Goal: Transaction & Acquisition: Purchase product/service

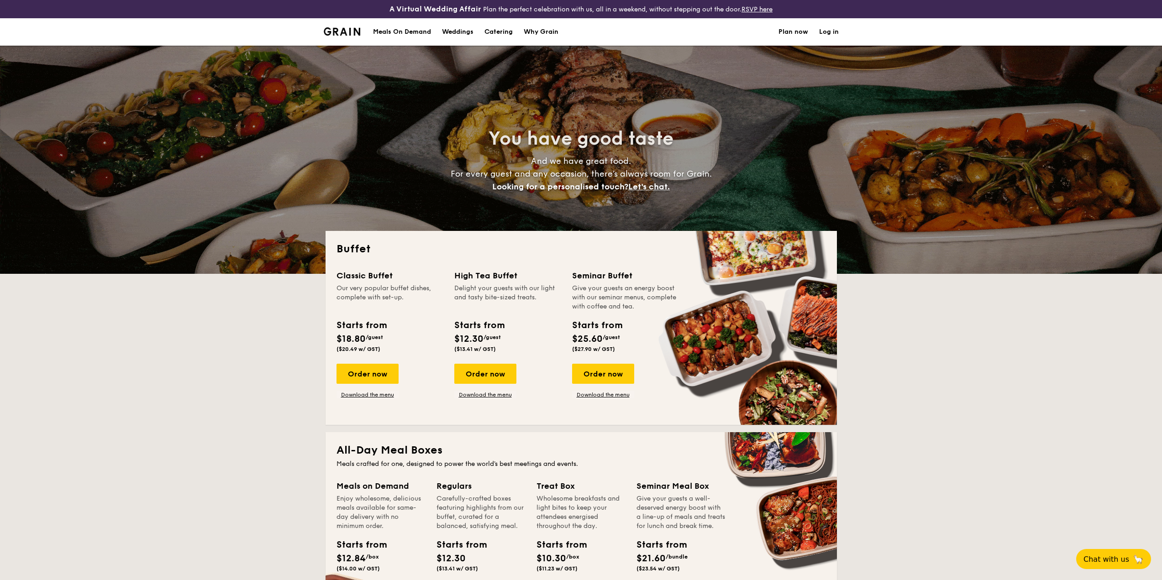
select select
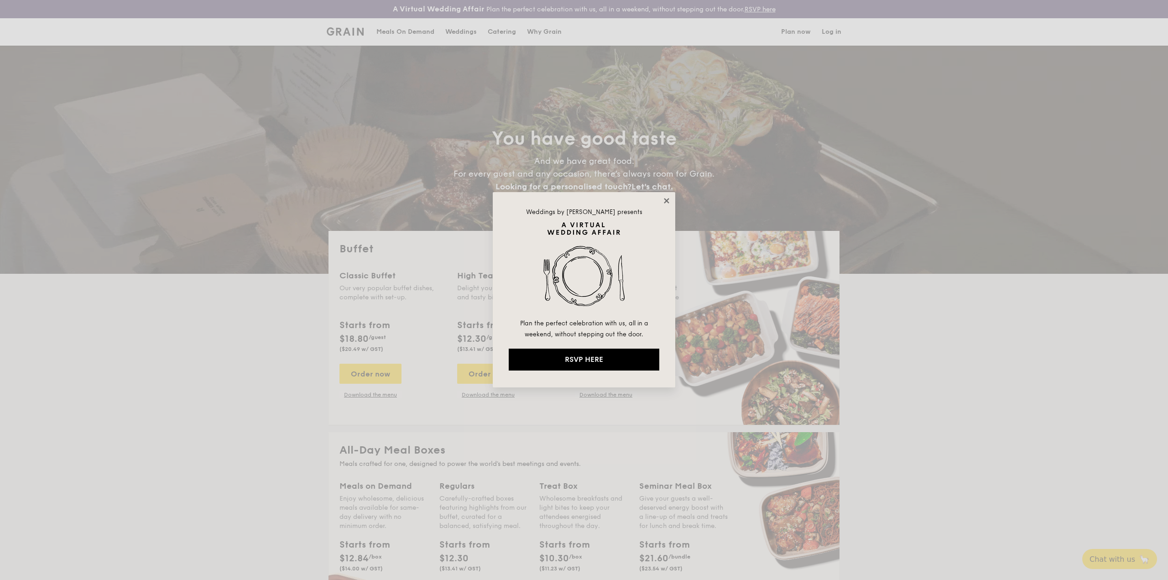
click at [666, 198] on icon at bounding box center [667, 201] width 8 height 8
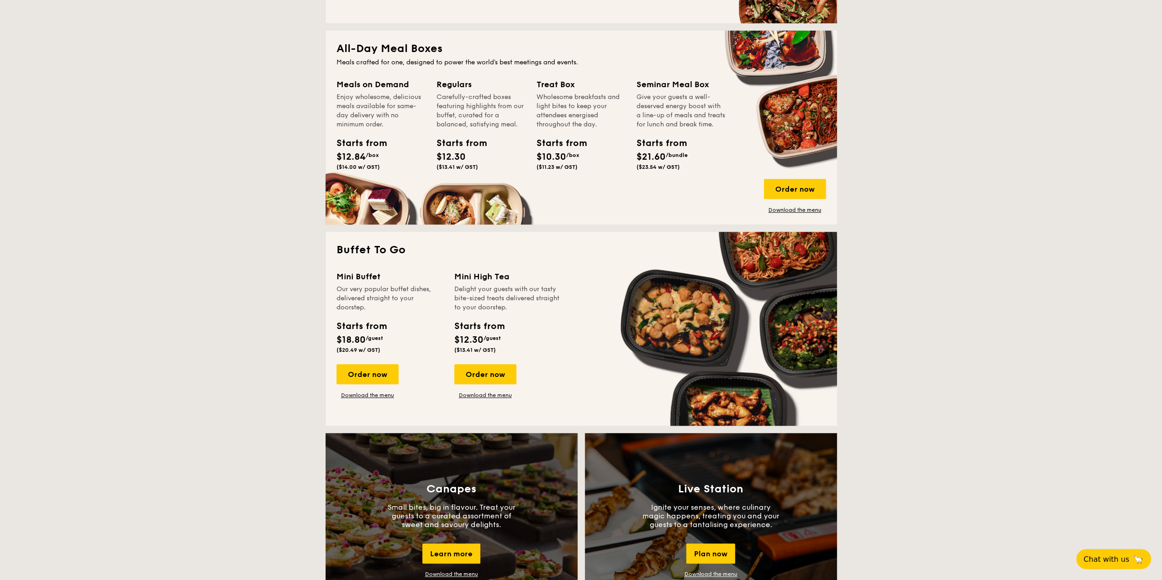
scroll to position [228, 0]
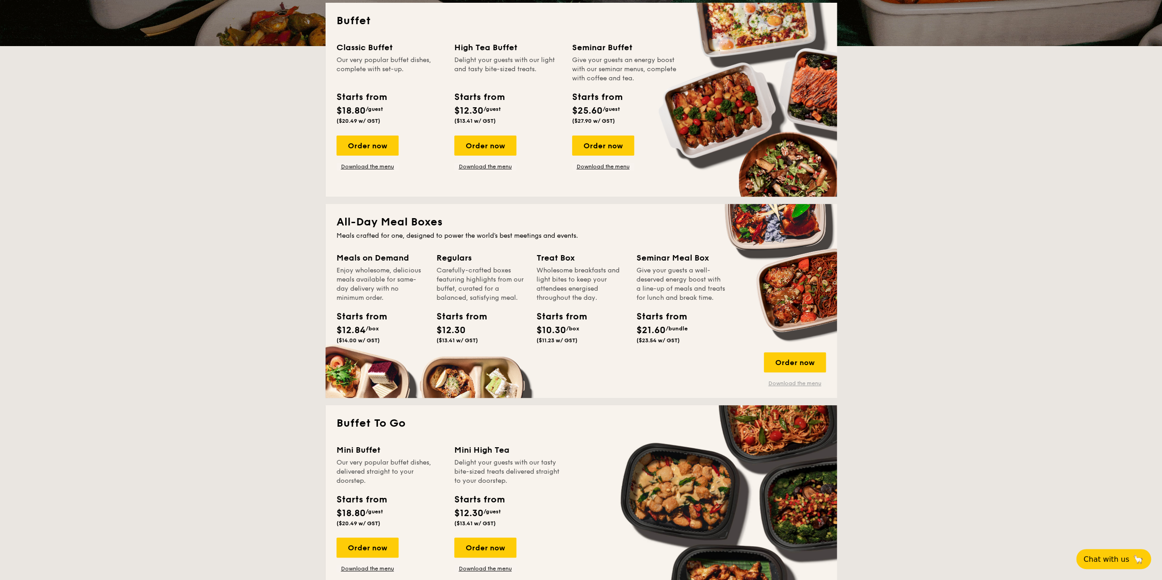
click at [794, 384] on link "Download the menu" at bounding box center [795, 383] width 62 height 7
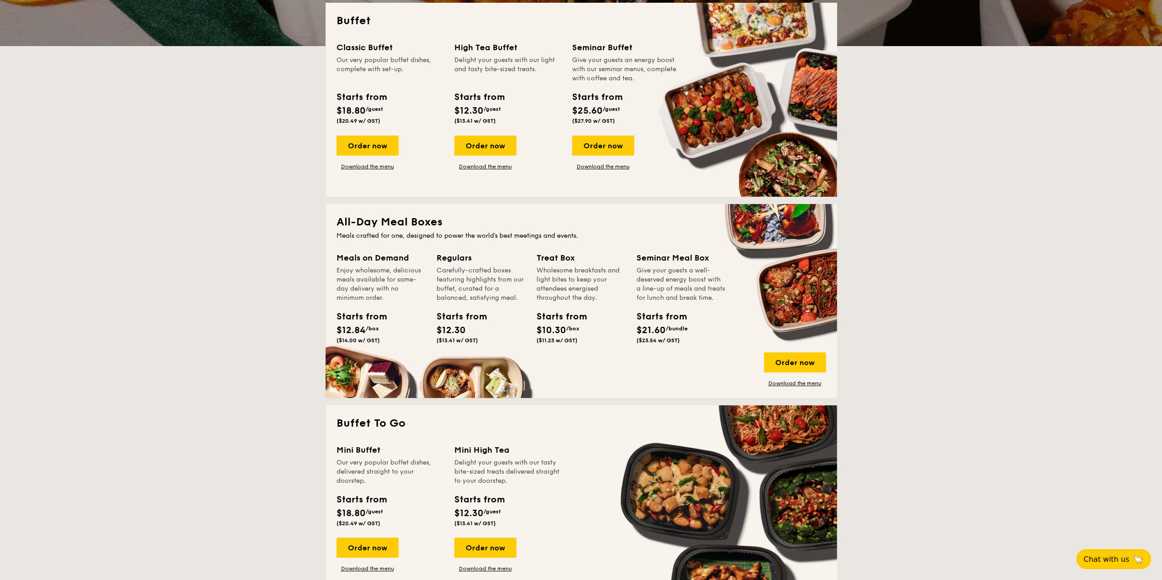
click at [800, 347] on div "Meals on Demand Enjoy wholesome, delicious meals available for same-day deliver…" at bounding box center [580, 319] width 489 height 136
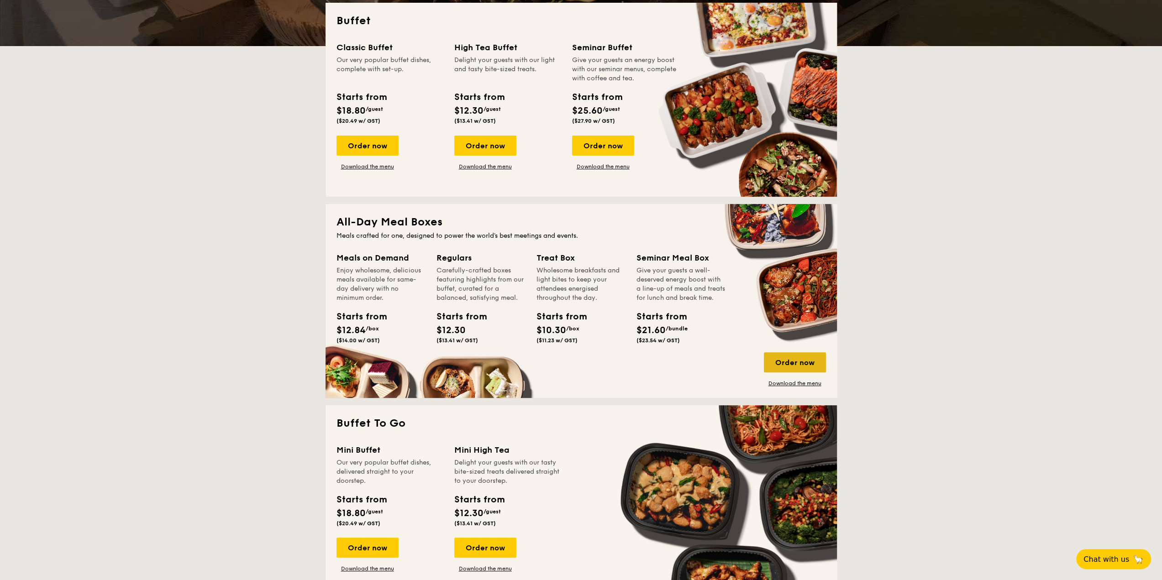
click at [799, 356] on div "Order now" at bounding box center [795, 362] width 62 height 20
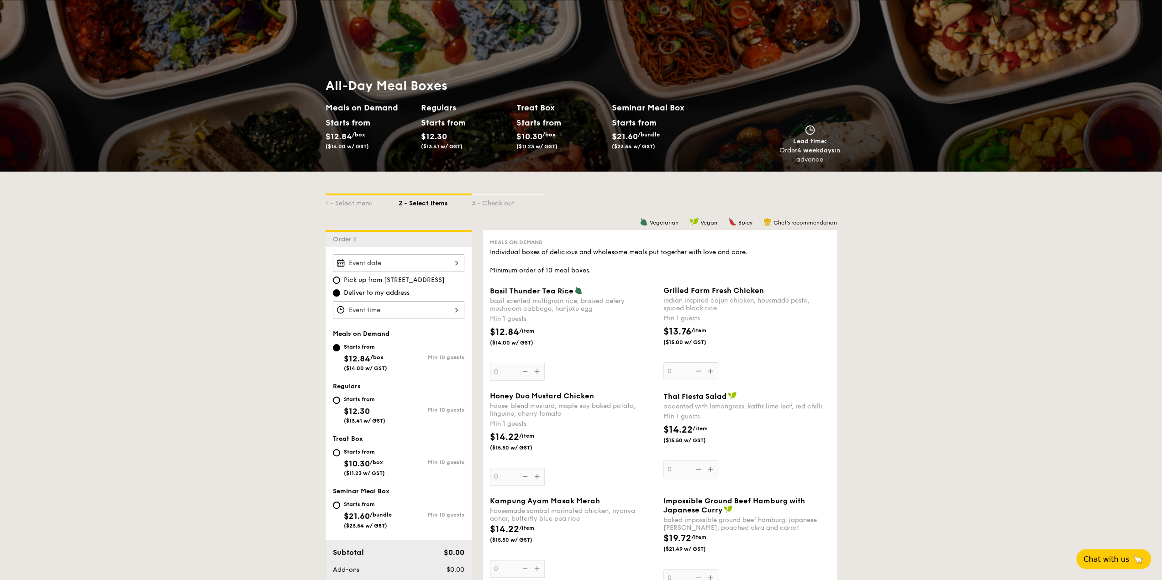
scroll to position [91, 0]
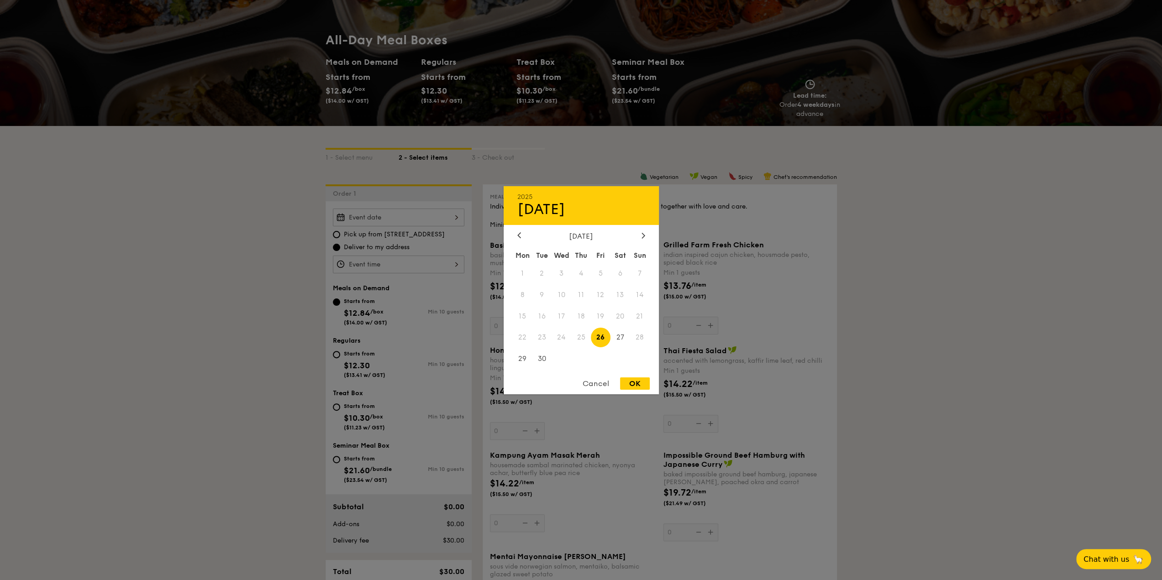
click at [457, 219] on div "2025 Sep [DATE] Tue Wed Thu Fri Sat Sun 1 2 3 4 5 6 7 8 9 10 11 12 13 14 15 16 …" at bounding box center [398, 218] width 131 height 18
click at [642, 235] on icon at bounding box center [643, 235] width 4 height 6
click at [579, 298] on span "9" at bounding box center [581, 295] width 20 height 20
click at [636, 382] on div "OK" at bounding box center [635, 383] width 30 height 12
type input "[DATE]"
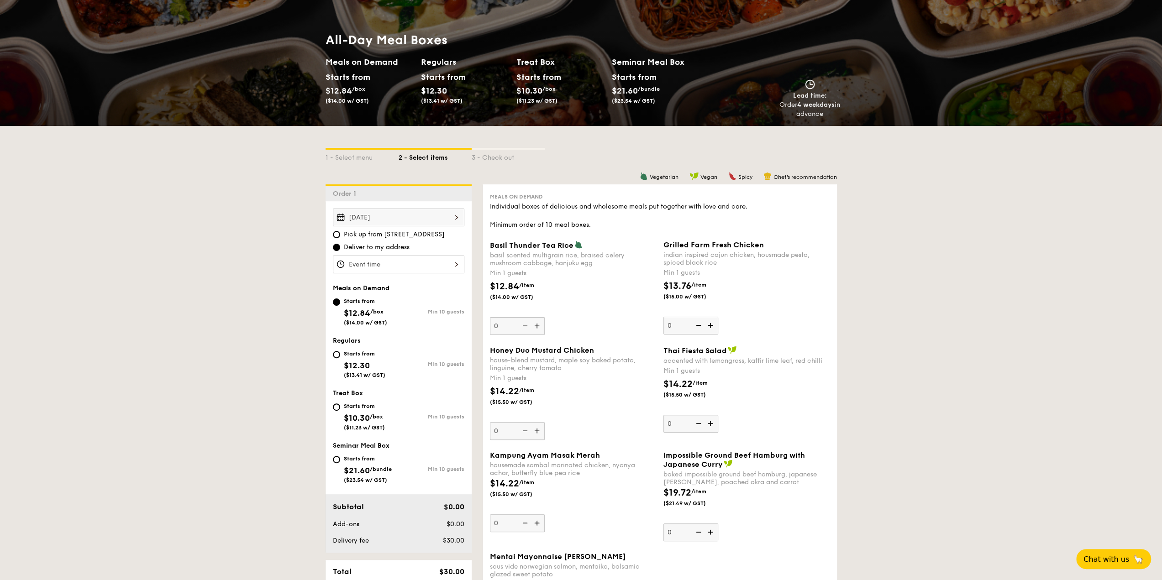
click at [438, 259] on div at bounding box center [398, 265] width 131 height 18
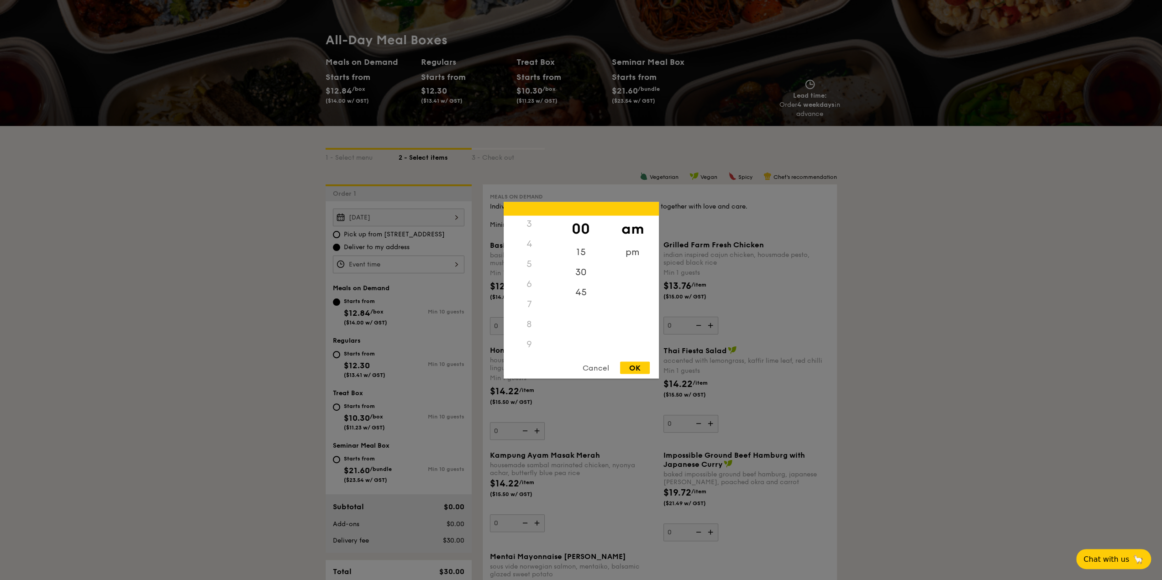
scroll to position [108, 0]
click at [531, 316] on div "10" at bounding box center [529, 322] width 52 height 26
click at [580, 225] on div "00" at bounding box center [581, 225] width 52 height 20
click at [584, 270] on div "30" at bounding box center [581, 269] width 52 height 26
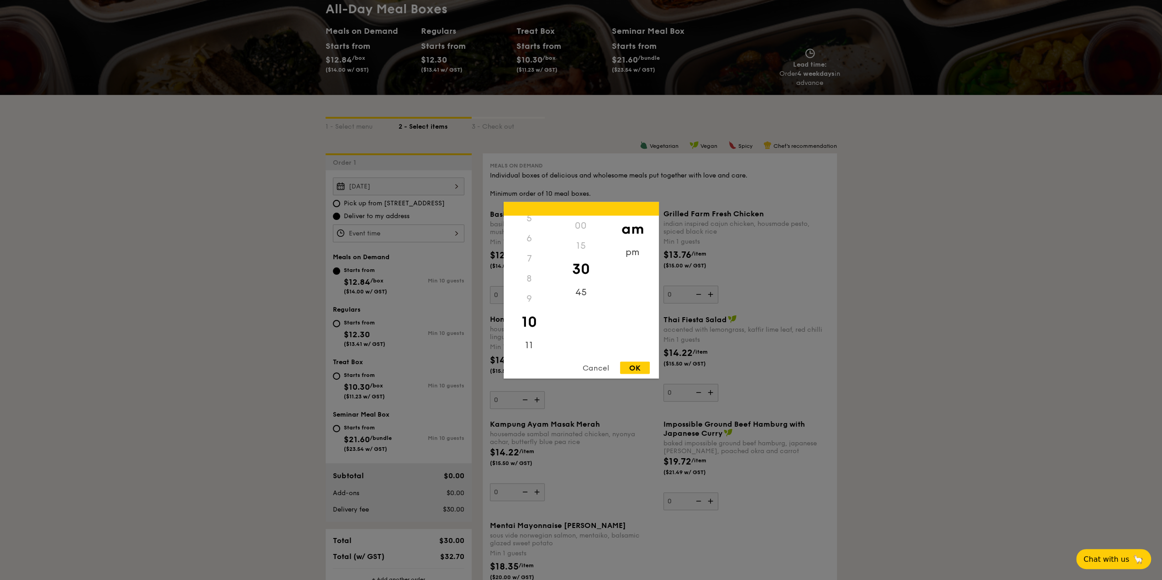
scroll to position [137, 0]
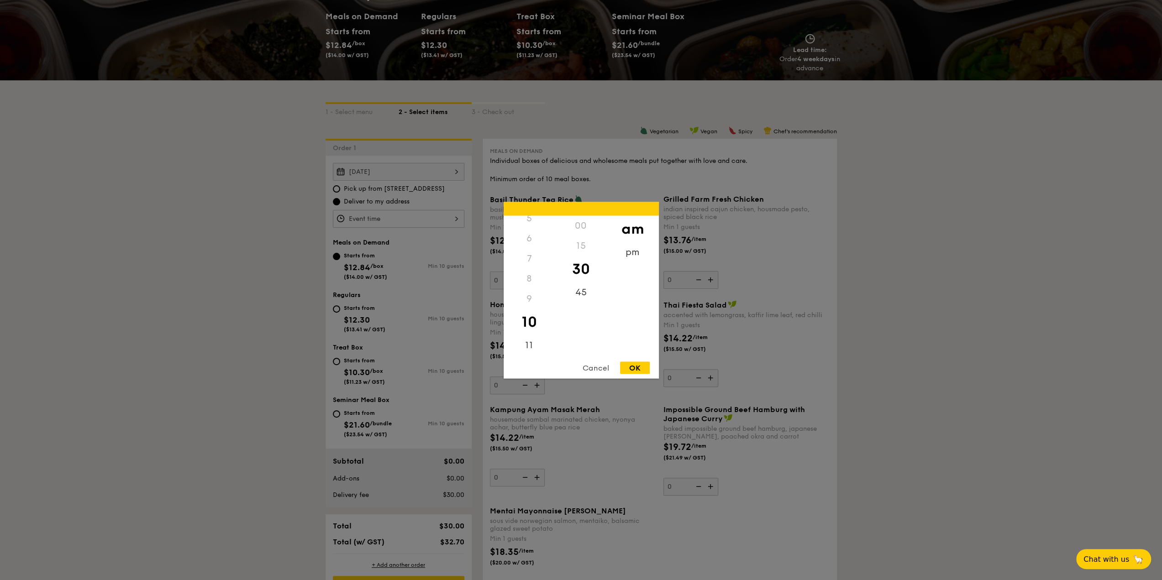
click at [633, 365] on div "OK" at bounding box center [635, 367] width 30 height 12
type input "10:30AM"
click at [419, 219] on div "10:30AM 12 1 2 3 4 5 6 7 8 9 10 11 00 15 30 45 am pm Cancel OK" at bounding box center [398, 219] width 131 height 18
click at [524, 310] on div "9" at bounding box center [529, 306] width 52 height 20
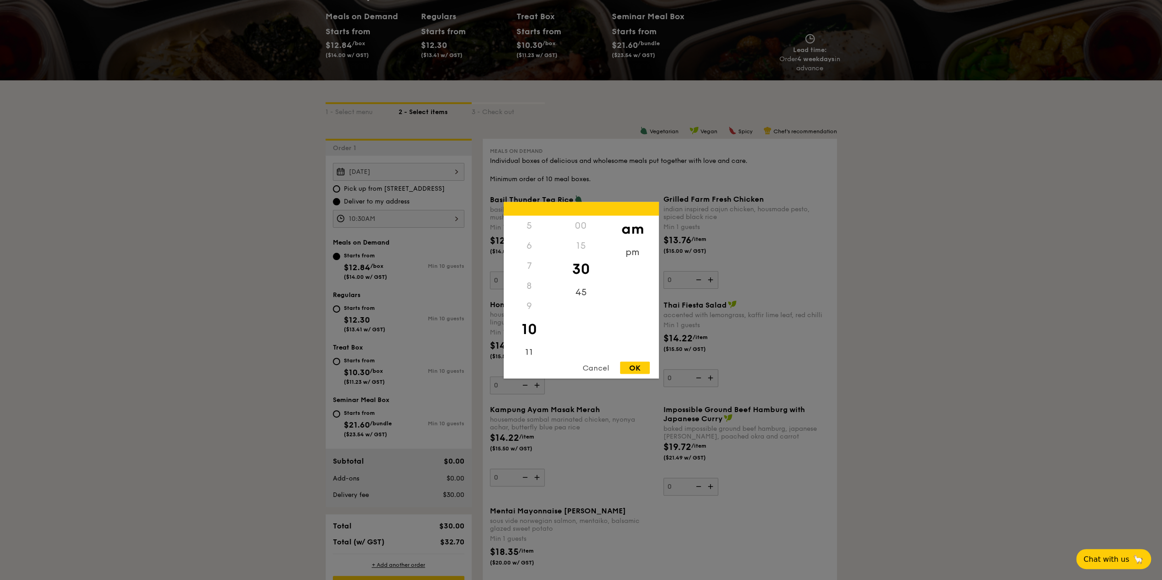
click at [527, 303] on div "9" at bounding box center [529, 306] width 52 height 20
click at [531, 305] on div "9" at bounding box center [529, 306] width 52 height 20
click at [643, 374] on div "OK" at bounding box center [635, 367] width 30 height 12
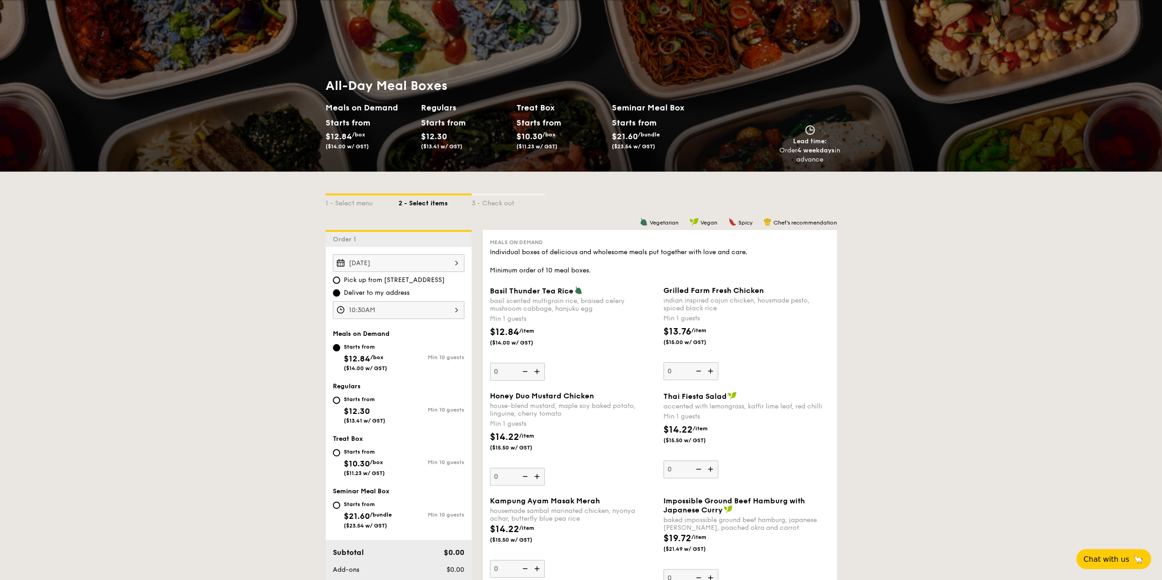
scroll to position [46, 0]
click at [339, 402] on div "Starts from $12.30 ($13.41 w/ GST)" at bounding box center [366, 409] width 66 height 30
click at [339, 402] on input "Starts from $12.30 ($13.41 w/ GST) Min 10 guests" at bounding box center [336, 400] width 7 height 7
radio input "true"
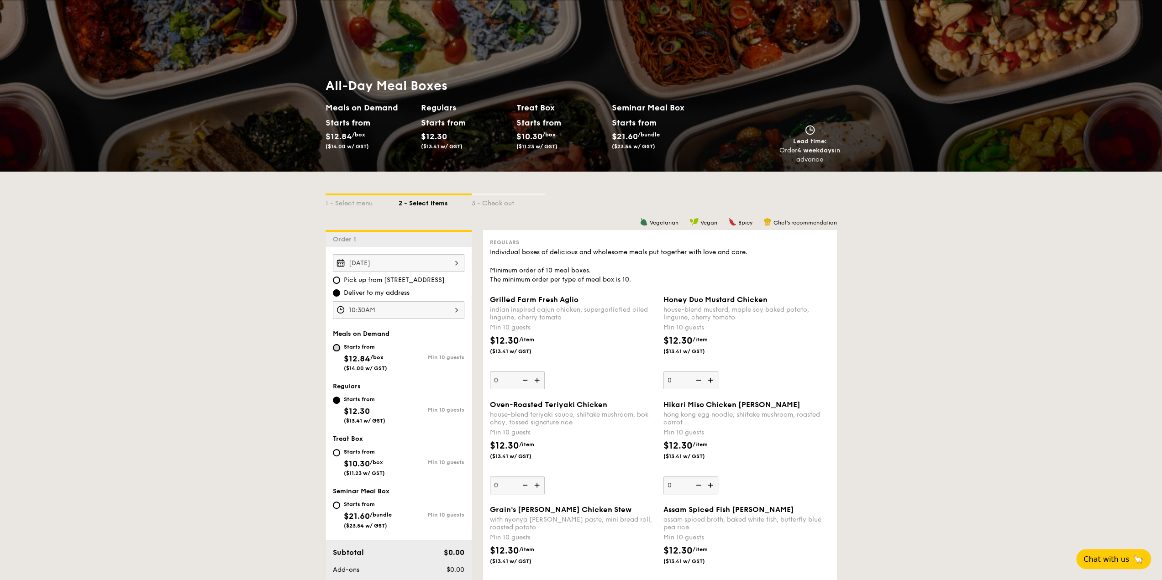
click at [339, 346] on input "Starts from $12.84 /box ($14.00 w/ GST) Min 10 guests" at bounding box center [336, 347] width 7 height 7
radio input "true"
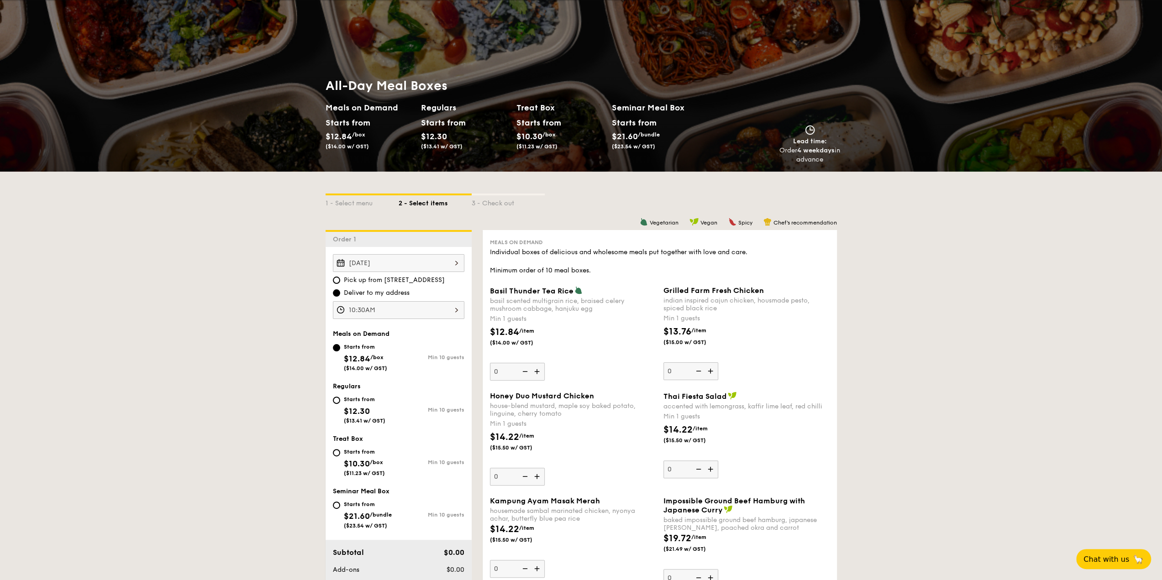
click at [355, 401] on div "Starts from" at bounding box center [365, 399] width 42 height 7
click at [340, 401] on input "Starts from $12.30 ($13.41 w/ GST) Min 10 guests" at bounding box center [336, 400] width 7 height 7
radio input "true"
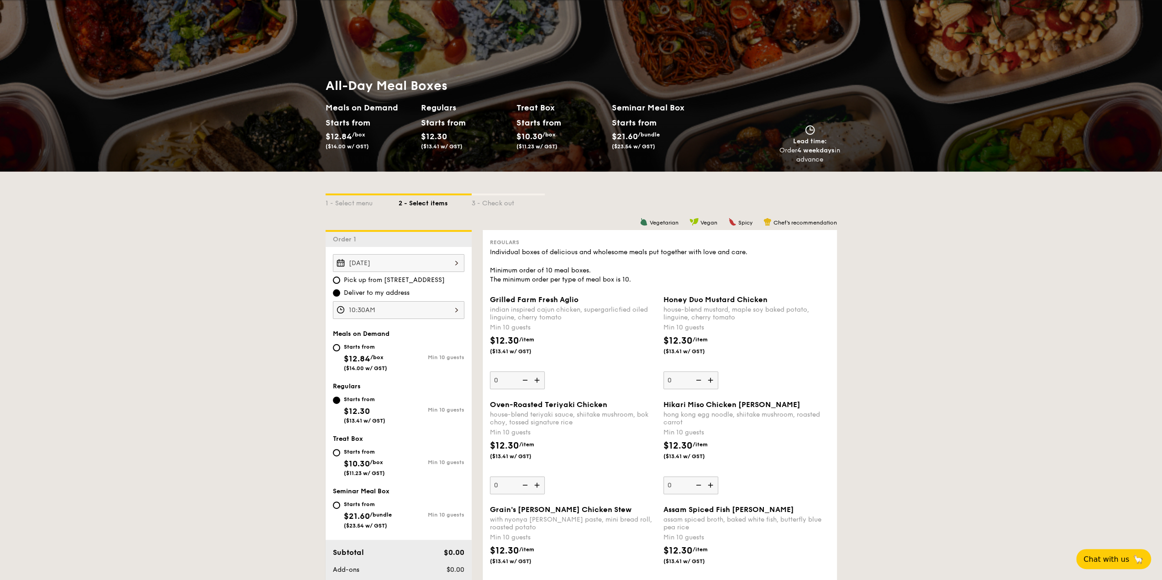
type input "2"
type input "30"
click at [613, 362] on div "$12.30 /item ($13.41 w/ GST)" at bounding box center [572, 350] width 173 height 32
click at [490, 372] on input "30" at bounding box center [517, 381] width 55 height 18
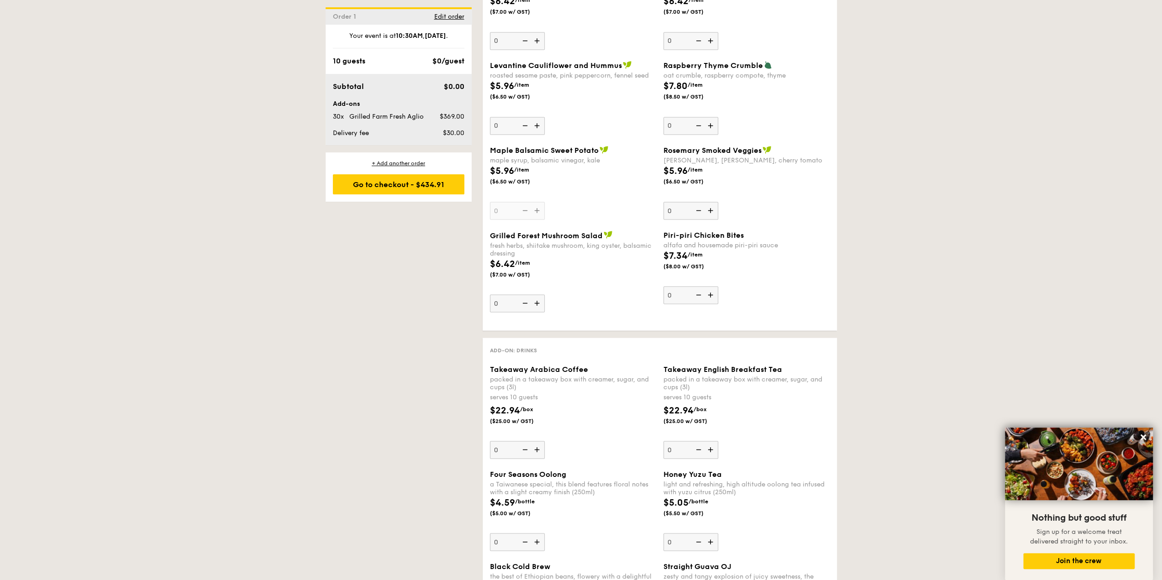
scroll to position [1597, 0]
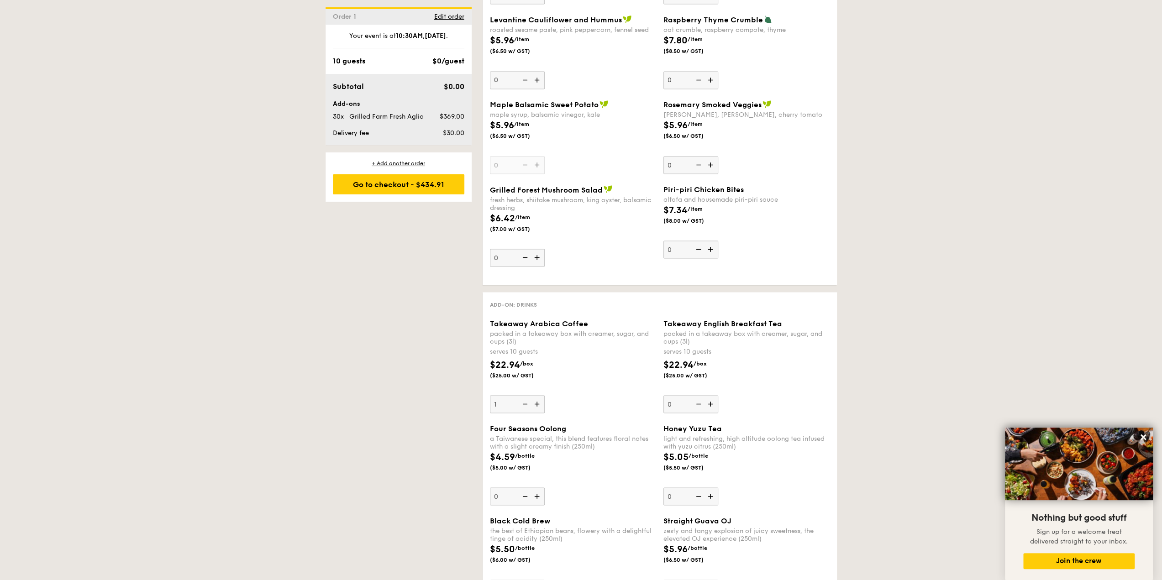
type input "1"
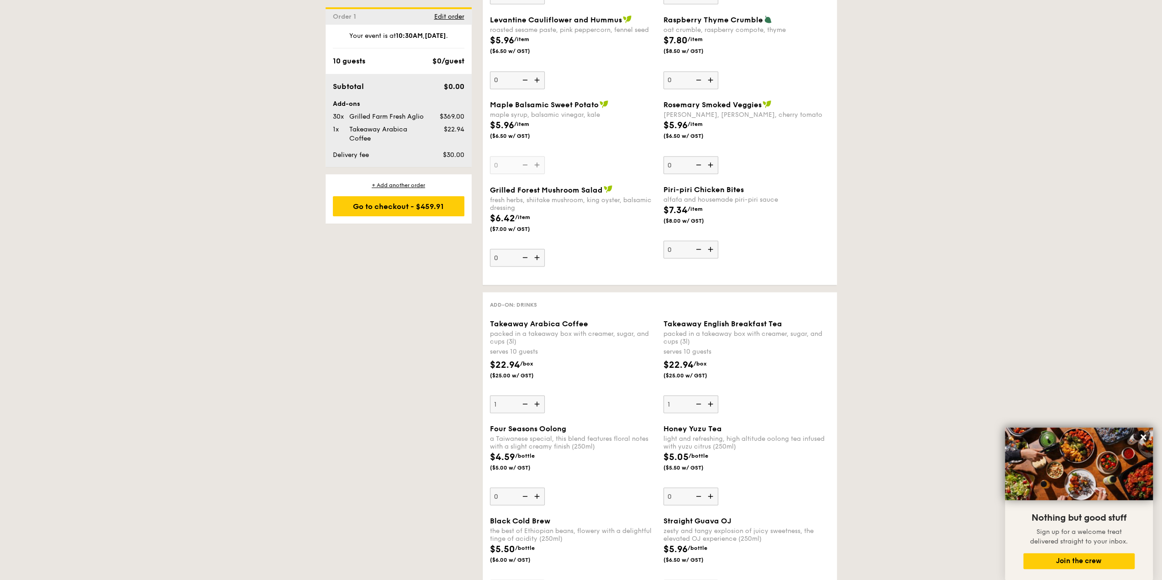
type input "1"
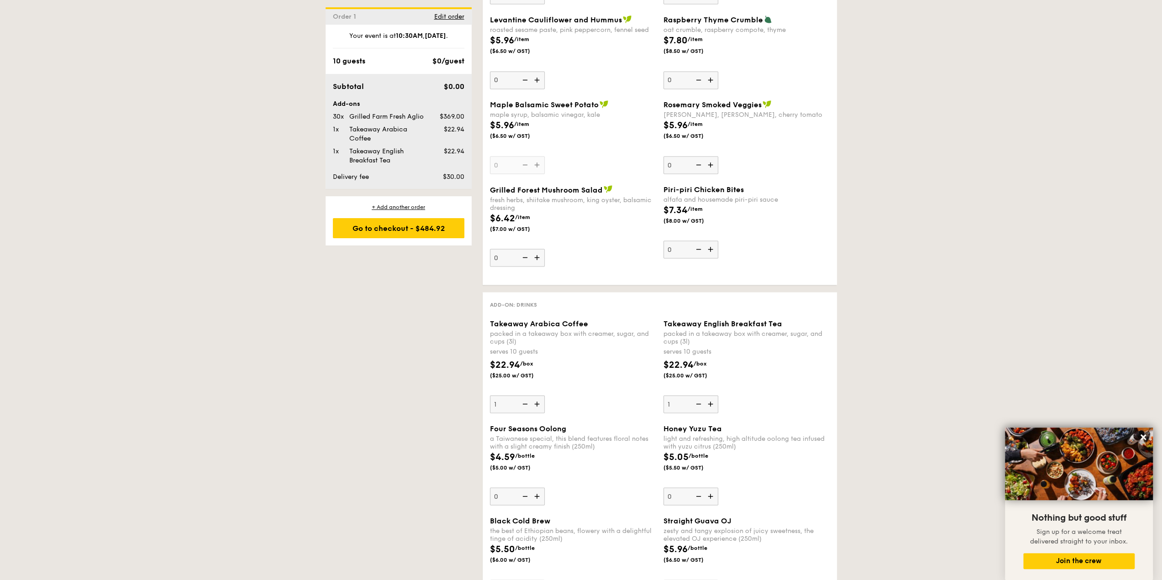
click at [623, 385] on div "Takeaway Arabica Coffee packed in a takeaway box with [PERSON_NAME], sugar, and…" at bounding box center [573, 366] width 166 height 94
click at [490, 395] on input "1" at bounding box center [517, 404] width 55 height 18
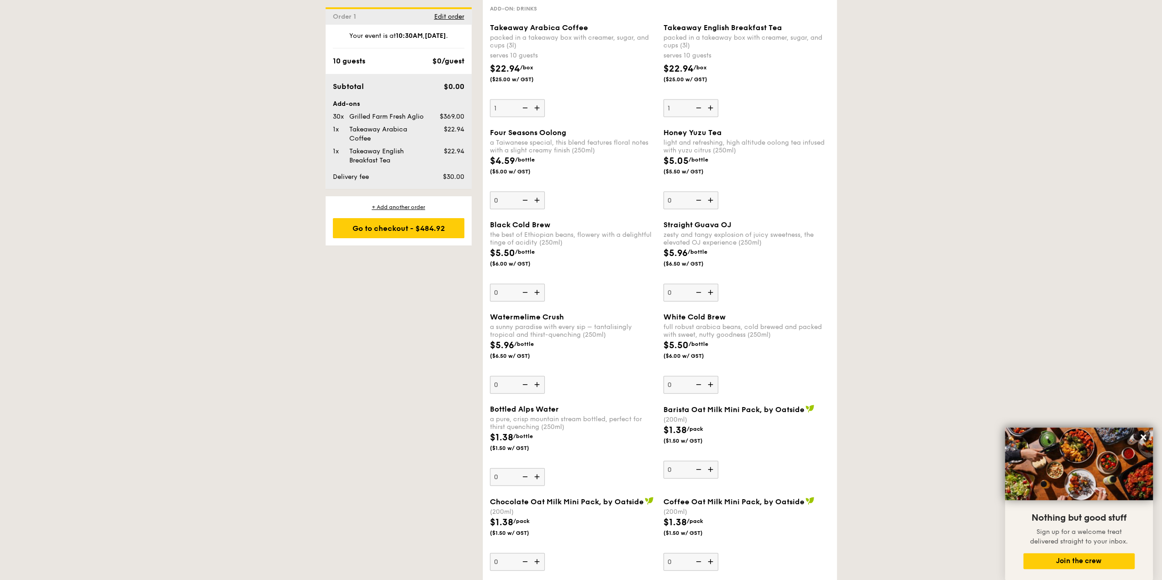
scroll to position [1780, 0]
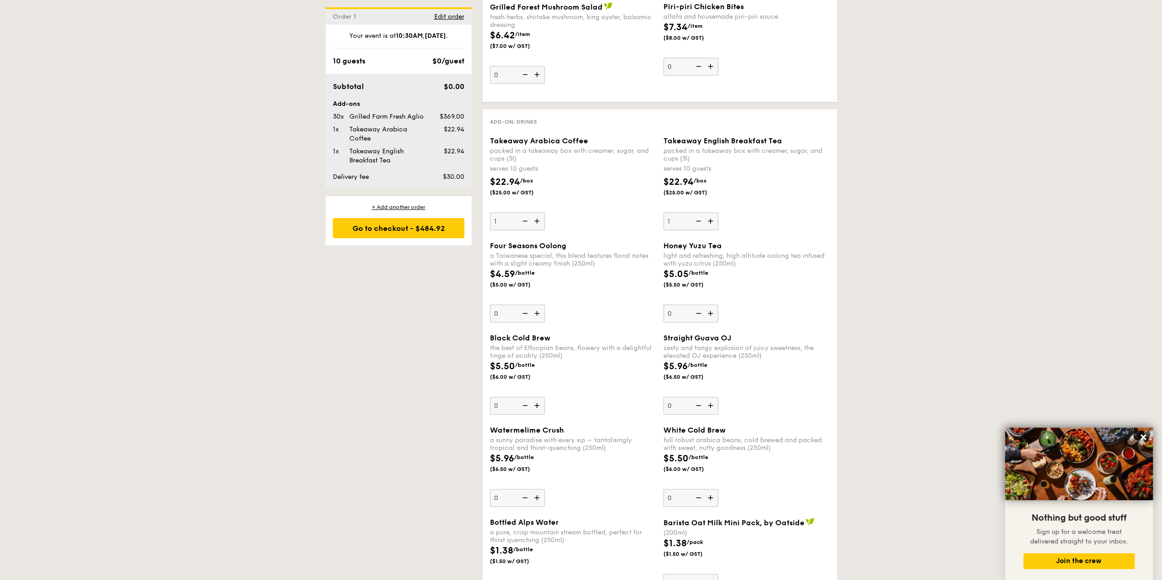
click at [610, 292] on div "$4.59 /bottle ($5.00 w/ GST)" at bounding box center [572, 283] width 173 height 32
click at [545, 305] on input "0" at bounding box center [517, 314] width 55 height 18
click at [622, 260] on div "a Taiwanese special, this blend features floral notes with a slight creamy fini…" at bounding box center [573, 260] width 166 height 16
click at [545, 305] on input "0" at bounding box center [517, 314] width 55 height 18
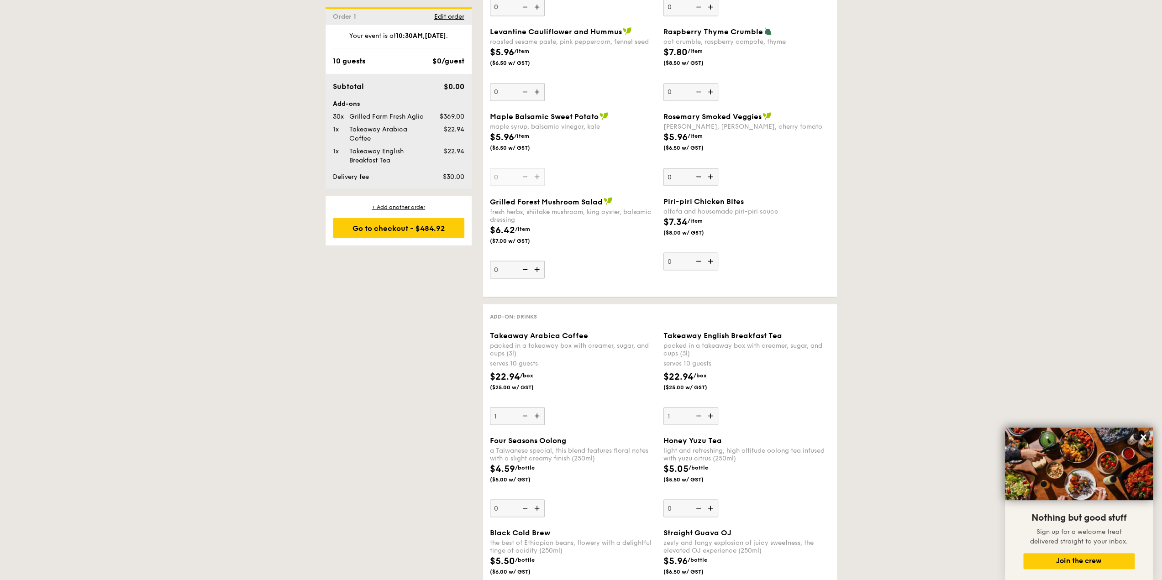
scroll to position [1515, 0]
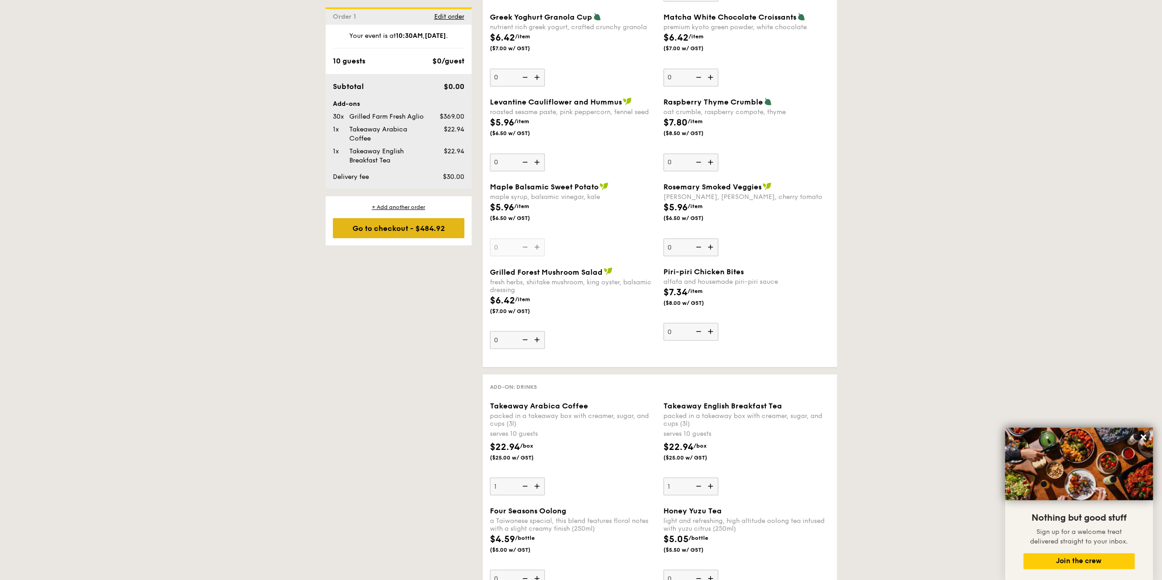
click at [347, 227] on div "Go to checkout - $484.92" at bounding box center [398, 228] width 131 height 20
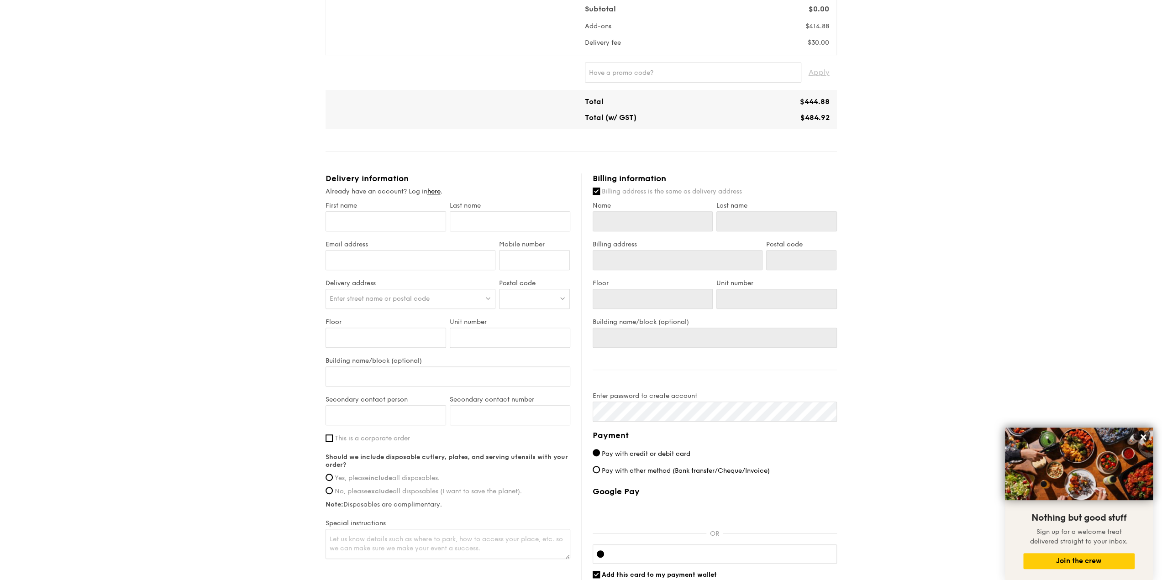
scroll to position [340, 0]
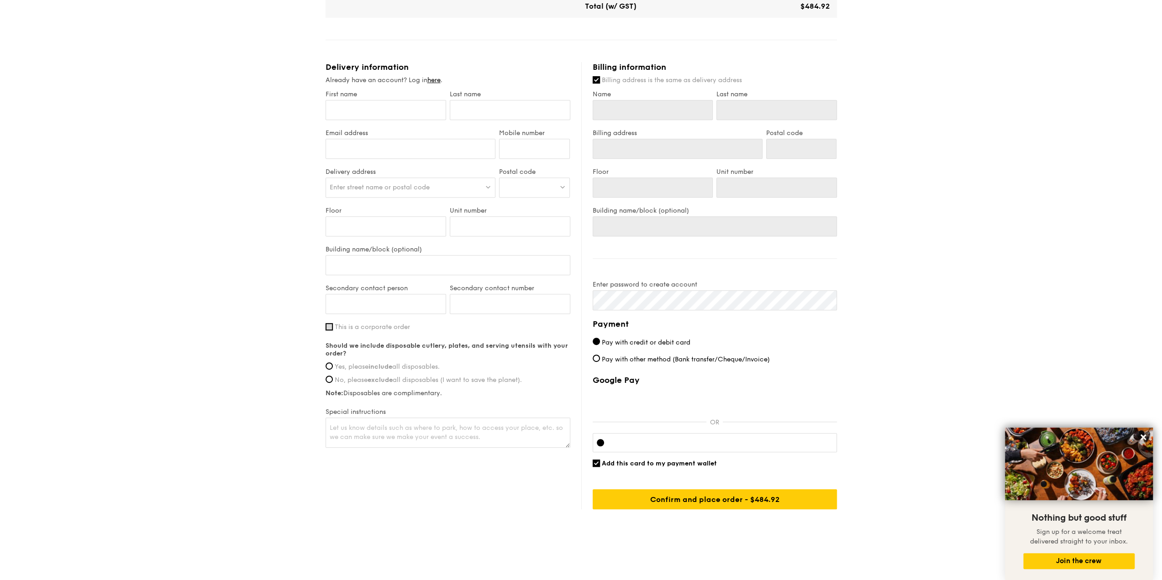
click at [329, 326] on input "This is a corporate order" at bounding box center [328, 326] width 7 height 7
checkbox input "true"
click at [342, 360] on input "Company name" at bounding box center [447, 356] width 245 height 20
type input "PwC"
click at [387, 183] on span "Enter street name or postal code" at bounding box center [380, 187] width 100 height 8
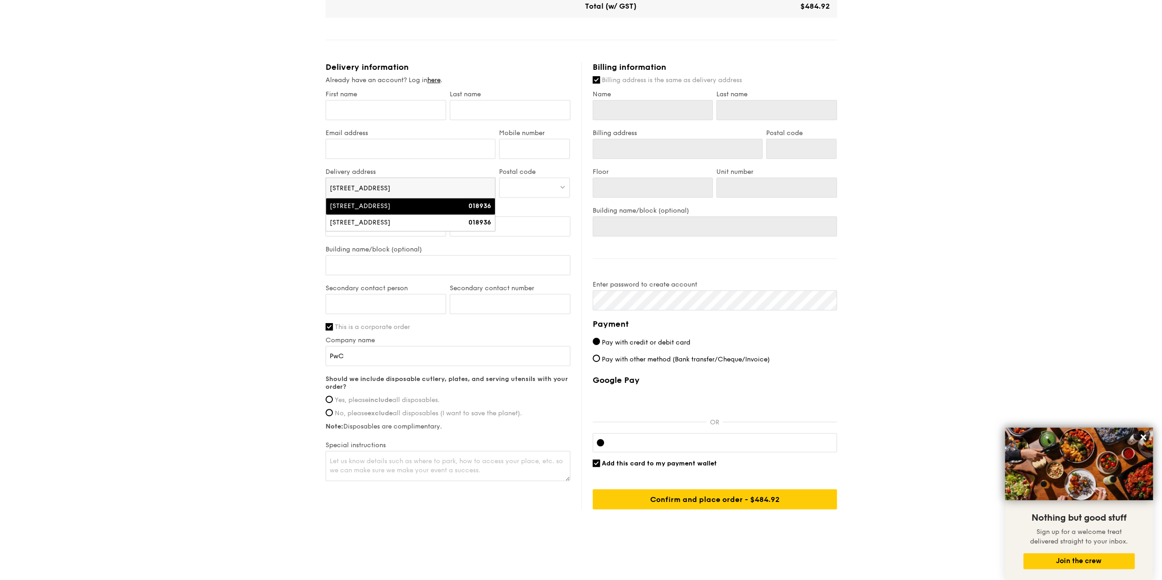
type input "[STREET_ADDRESS]"
click at [458, 203] on div "018936" at bounding box center [471, 206] width 41 height 9
type input "[GEOGRAPHIC_DATA], [STREET_ADDRESS][GEOGRAPHIC_DATA]"
type input "018936"
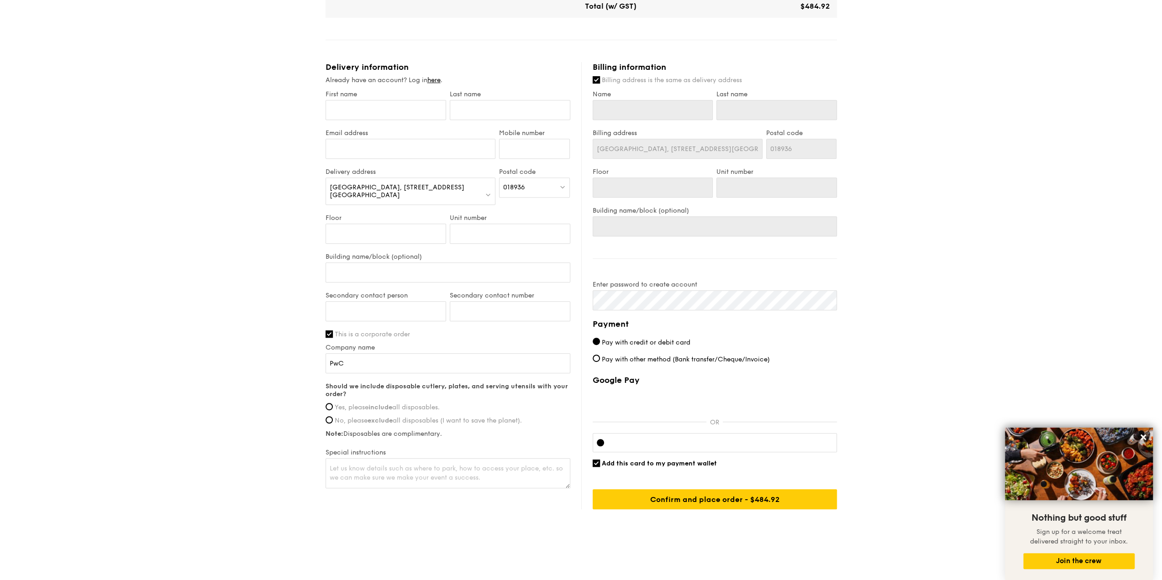
click at [935, 231] on div "1 - Select menu 2 - Select items 3 - Check out Regulars Serving time: [DATE] 10…" at bounding box center [581, 112] width 1162 height 867
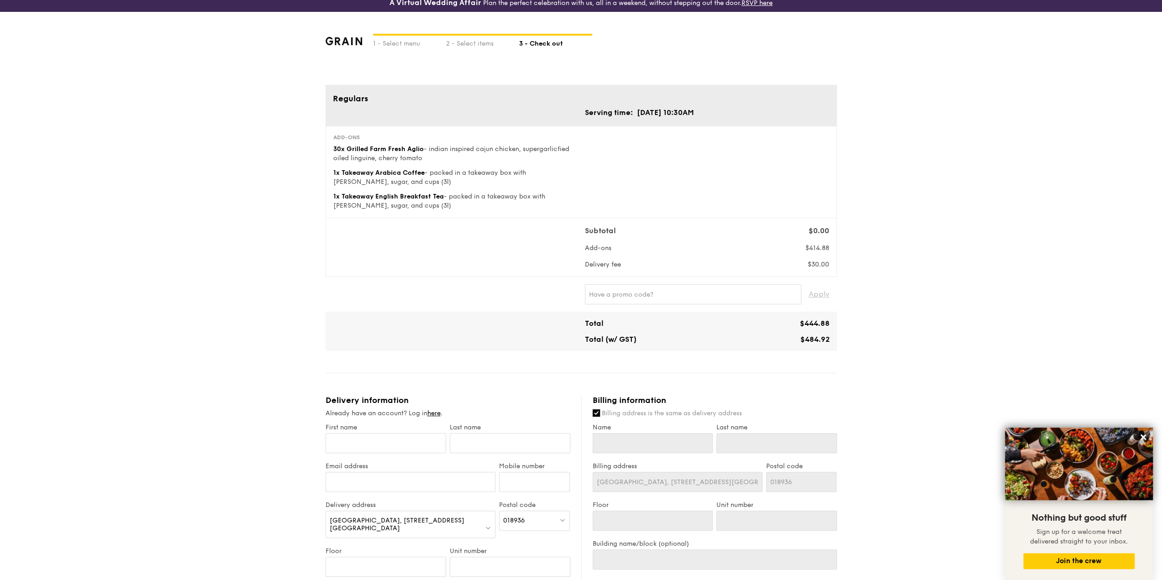
scroll to position [0, 0]
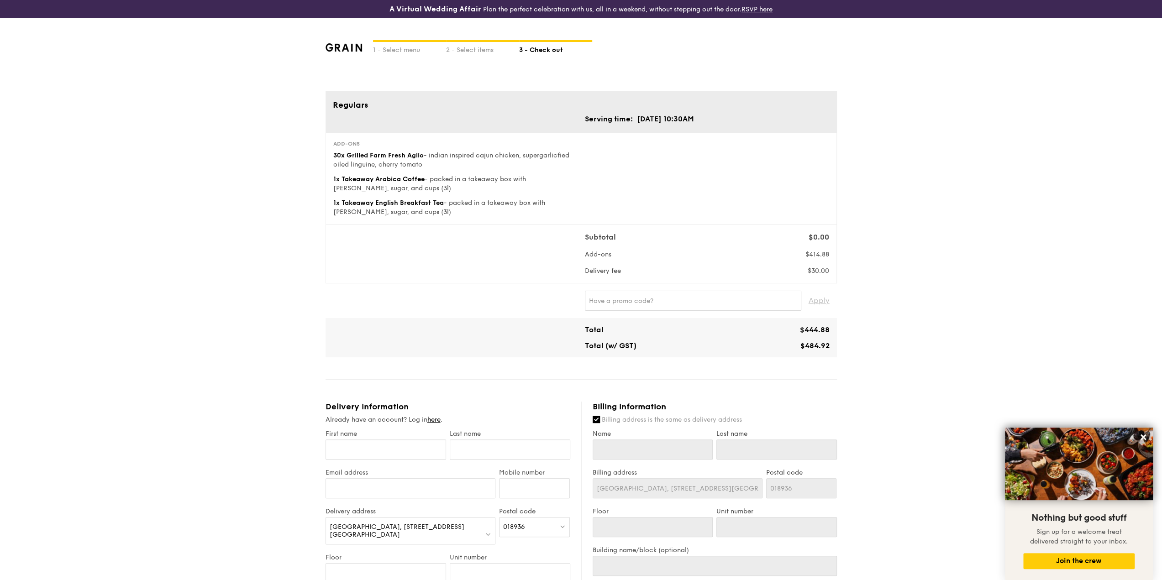
click at [447, 159] on div "30x Grilled Farm Fresh Aglio - indian inspired cajun chicken, supergarlicfied o…" at bounding box center [455, 160] width 244 height 18
click at [443, 178] on span "- packed in a takeaway box with [PERSON_NAME], sugar, and cups (3l)" at bounding box center [429, 183] width 193 height 17
click at [476, 48] on div "2 - Select items" at bounding box center [482, 48] width 73 height 13
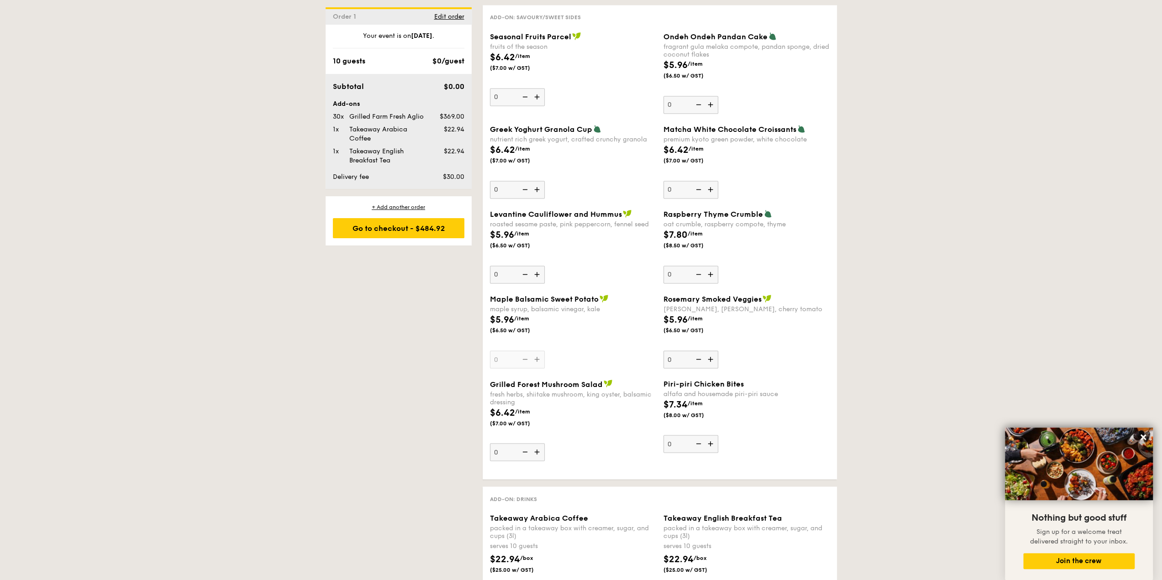
scroll to position [1552, 0]
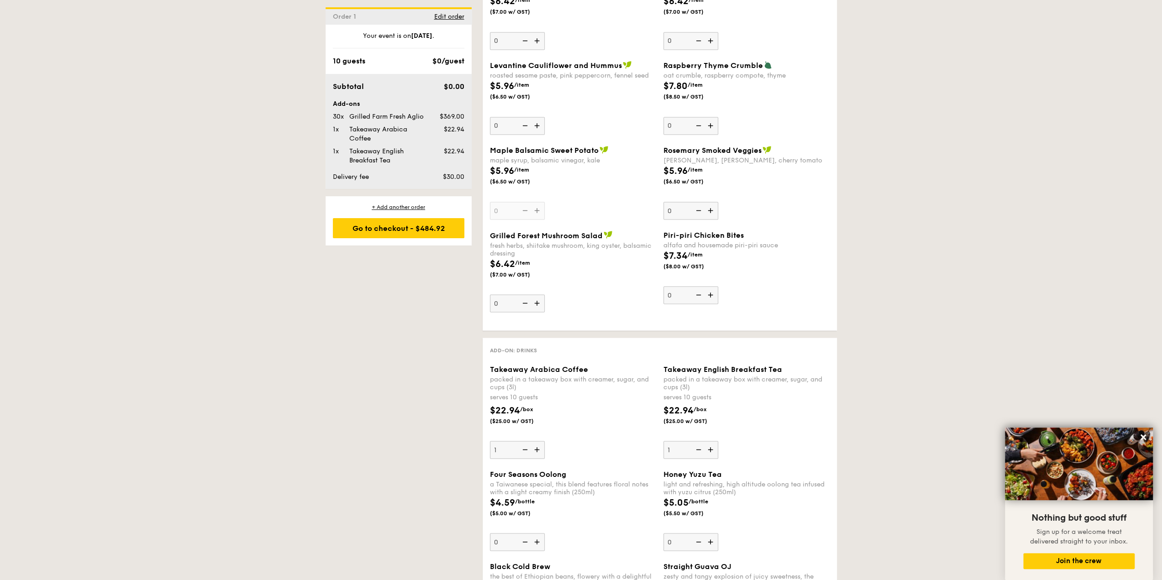
click at [824, 426] on div "$22.94 /box ($25.00 w/ GST)" at bounding box center [746, 419] width 173 height 32
click at [718, 441] on input "1" at bounding box center [690, 450] width 55 height 18
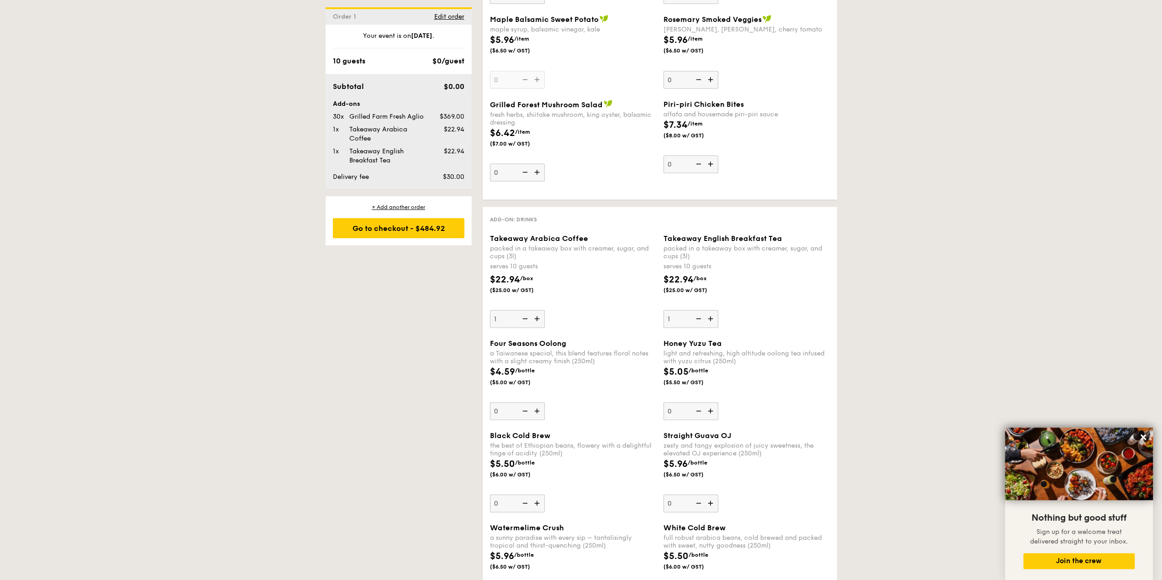
scroll to position [1689, 0]
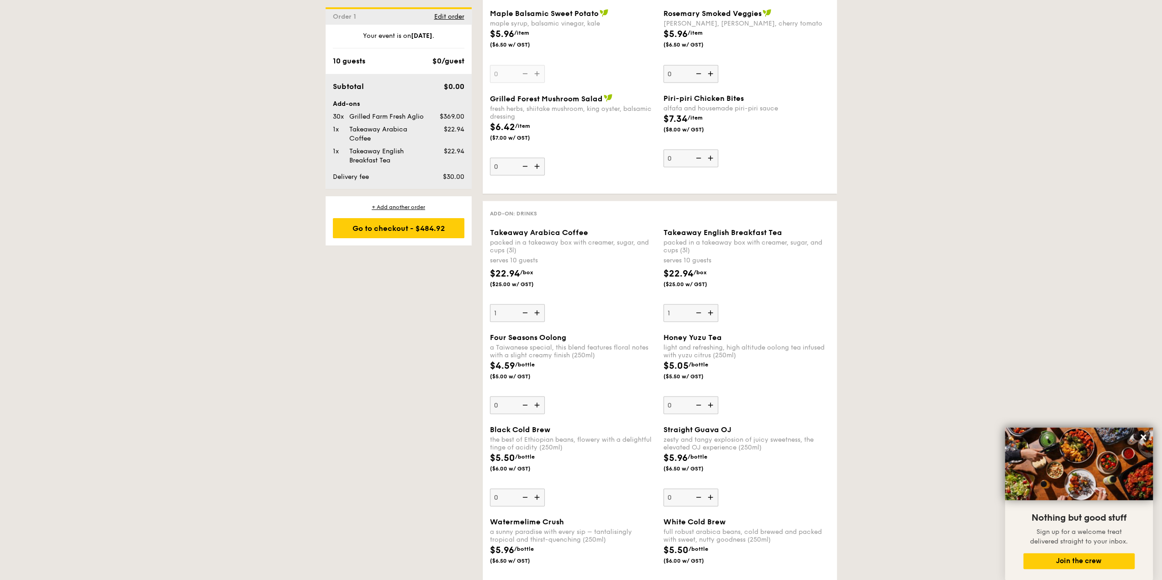
click at [824, 274] on div "$22.94 /box ($25.00 w/ GST)" at bounding box center [746, 283] width 173 height 32
click at [718, 304] on input "1" at bounding box center [690, 313] width 55 height 18
click at [555, 303] on div "Takeaway Arabica Coffee packed in a takeaway box with [PERSON_NAME], sugar, and…" at bounding box center [573, 275] width 166 height 94
click at [545, 304] on input "1" at bounding box center [517, 313] width 55 height 18
click at [538, 307] on img at bounding box center [538, 312] width 14 height 17
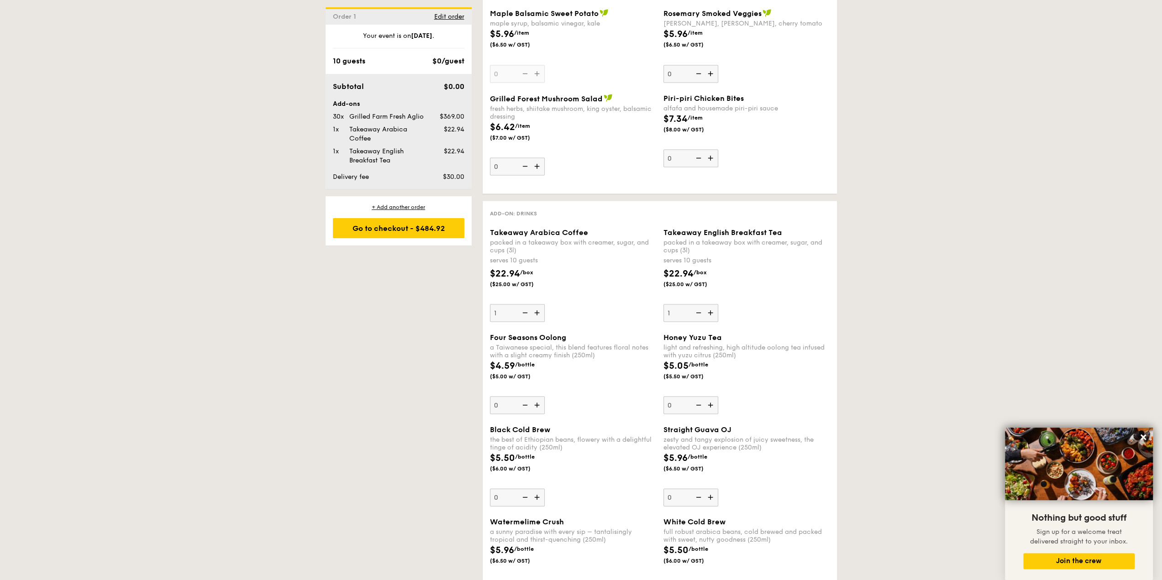
click at [538, 307] on input "1" at bounding box center [517, 313] width 55 height 18
type input "2"
click at [397, 234] on div "Go to checkout - $509.92" at bounding box center [398, 228] width 131 height 20
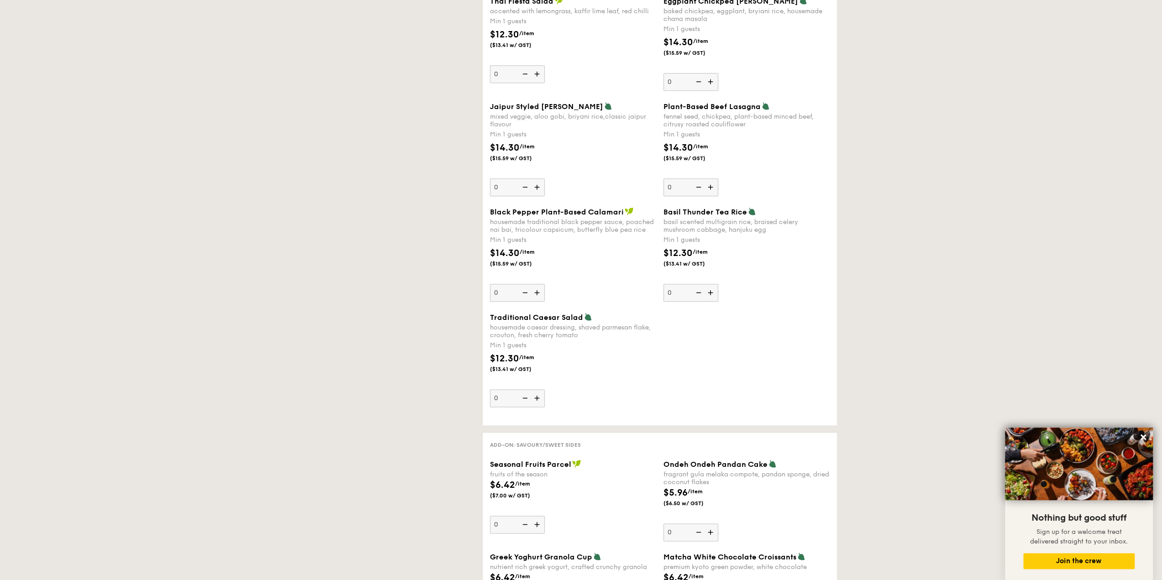
scroll to position [262, 0]
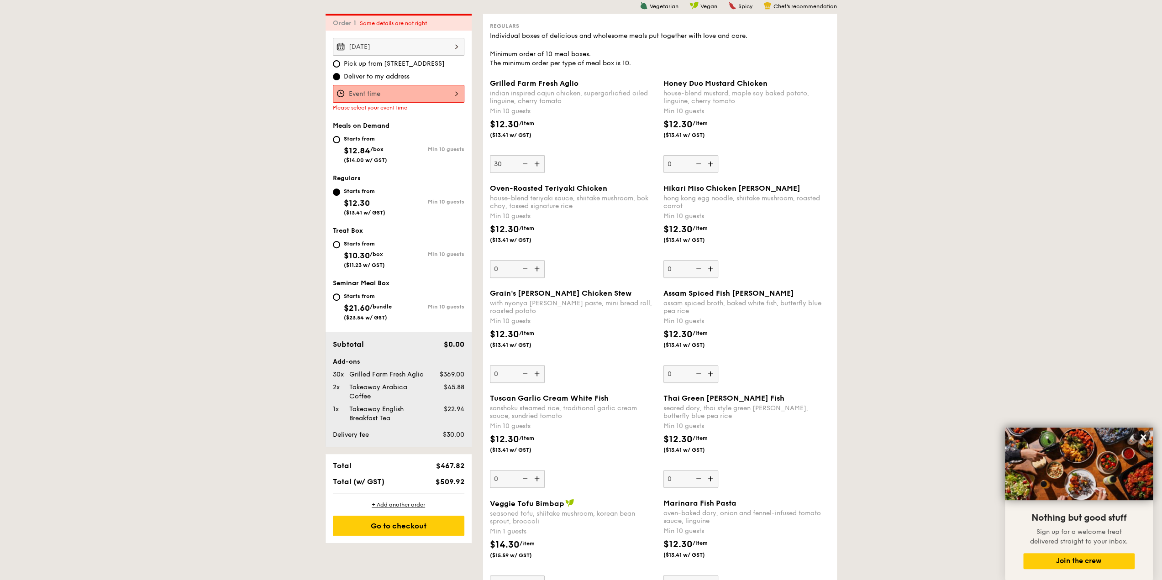
click at [386, 88] on div at bounding box center [398, 94] width 131 height 18
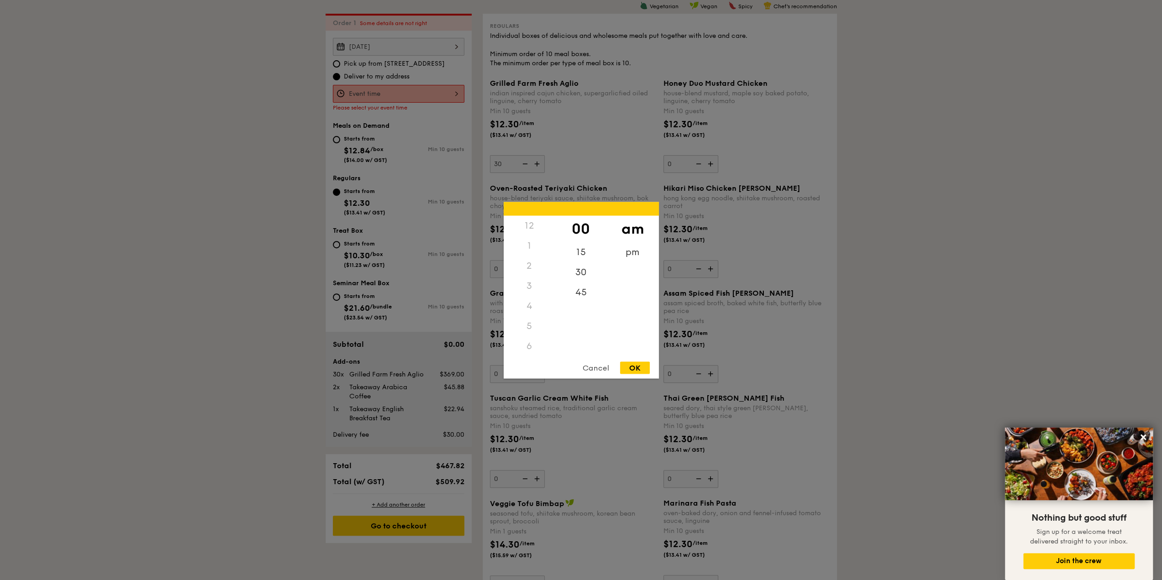
scroll to position [108, 0]
drag, startPoint x: 539, startPoint y: 314, endPoint x: 548, endPoint y: 303, distance: 14.7
click at [539, 314] on div "10" at bounding box center [529, 319] width 52 height 20
click at [570, 270] on div "30" at bounding box center [581, 269] width 52 height 26
click at [642, 364] on div "OK" at bounding box center [635, 367] width 30 height 12
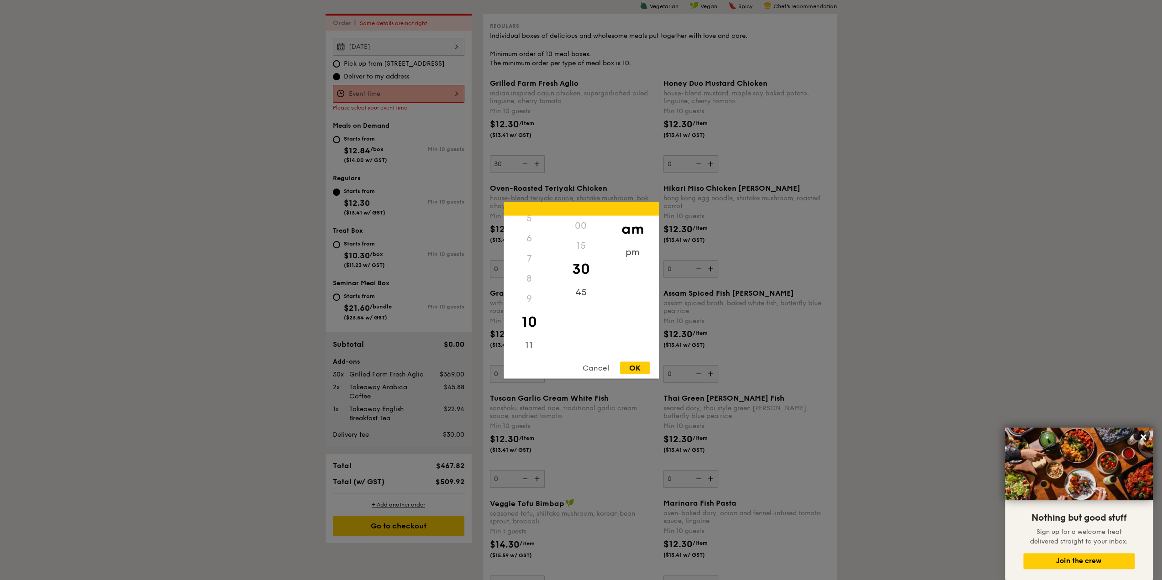
type input "10:30AM"
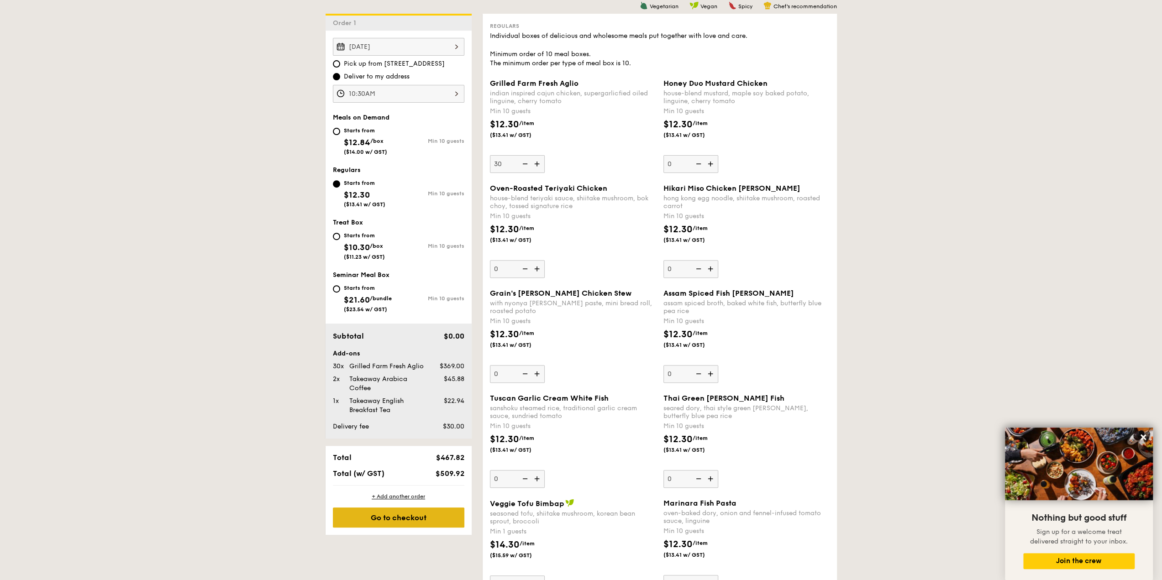
click at [445, 518] on div "Go to checkout" at bounding box center [398, 518] width 131 height 20
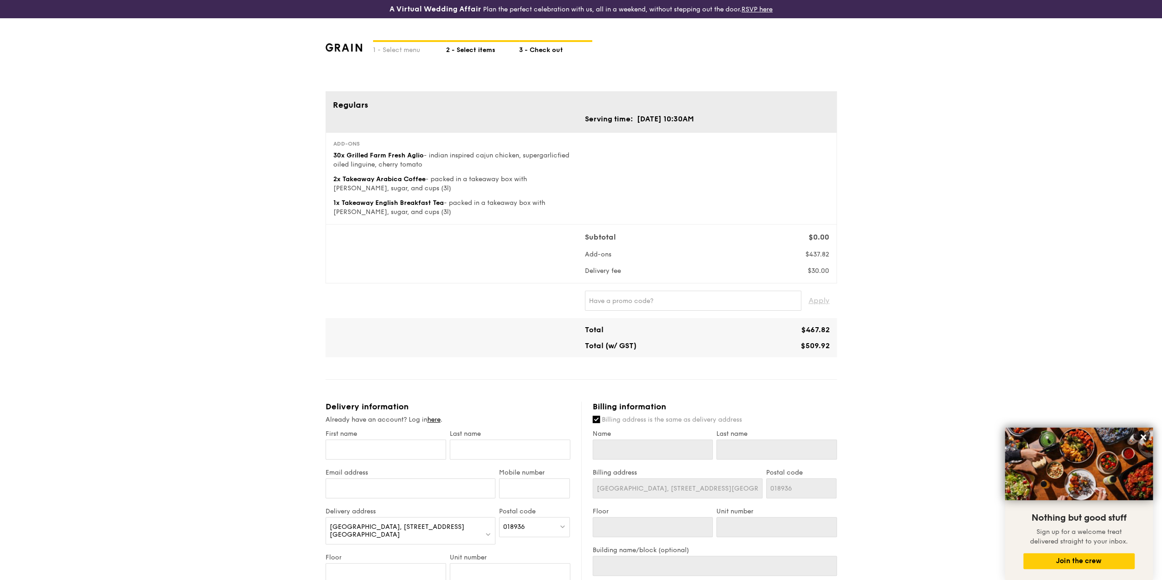
click at [447, 52] on div "2 - Select items" at bounding box center [482, 48] width 73 height 13
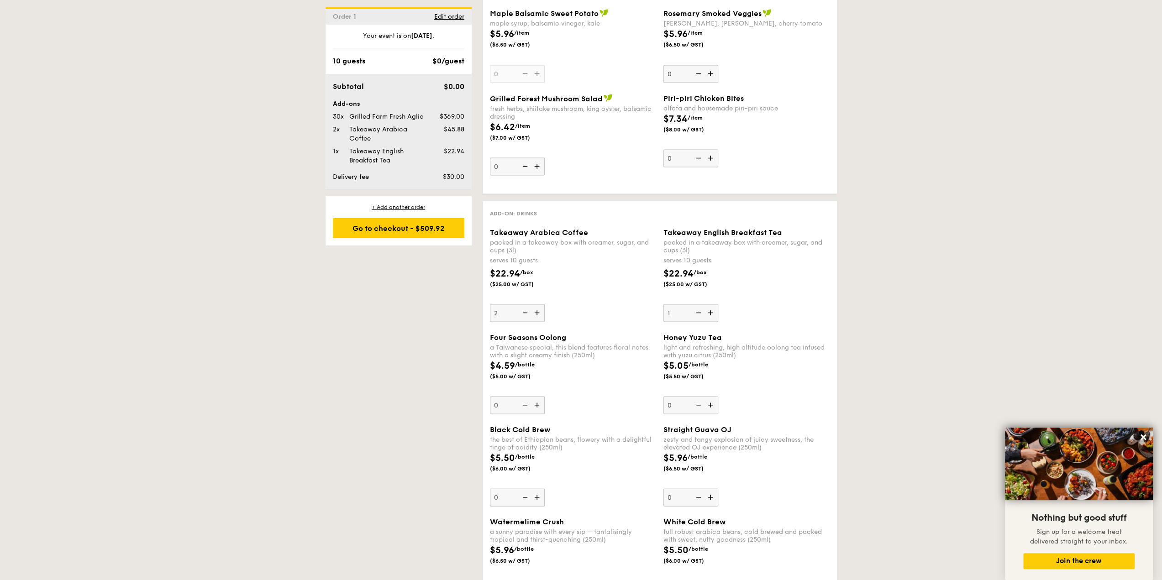
scroll to position [1780, 0]
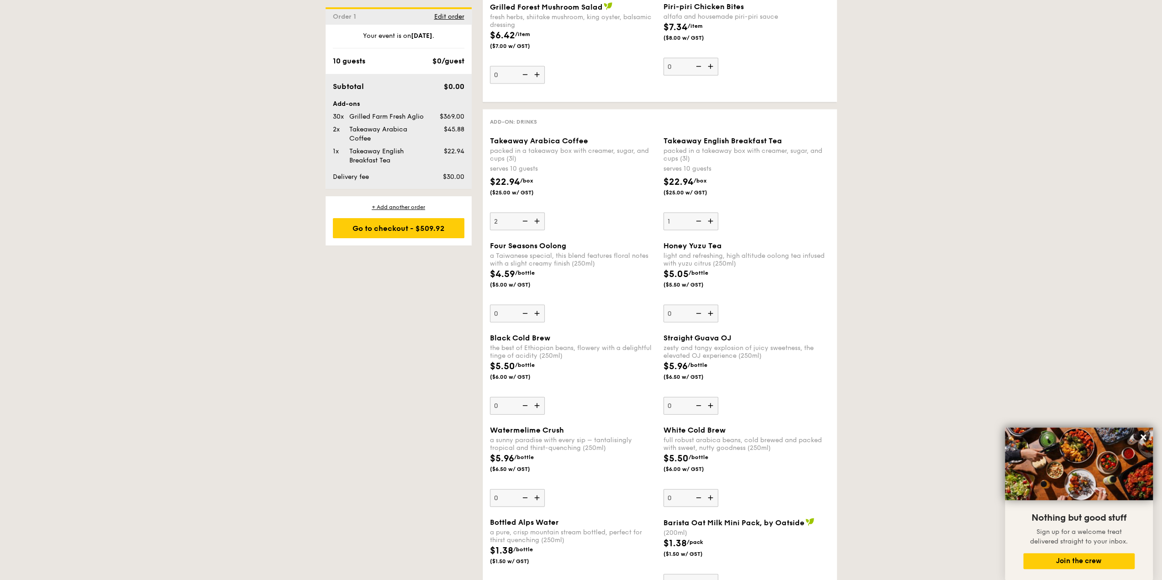
click at [522, 214] on img at bounding box center [524, 221] width 14 height 17
click at [522, 214] on input "2" at bounding box center [517, 222] width 55 height 18
type input "1"
